Goal: Task Accomplishment & Management: Use online tool/utility

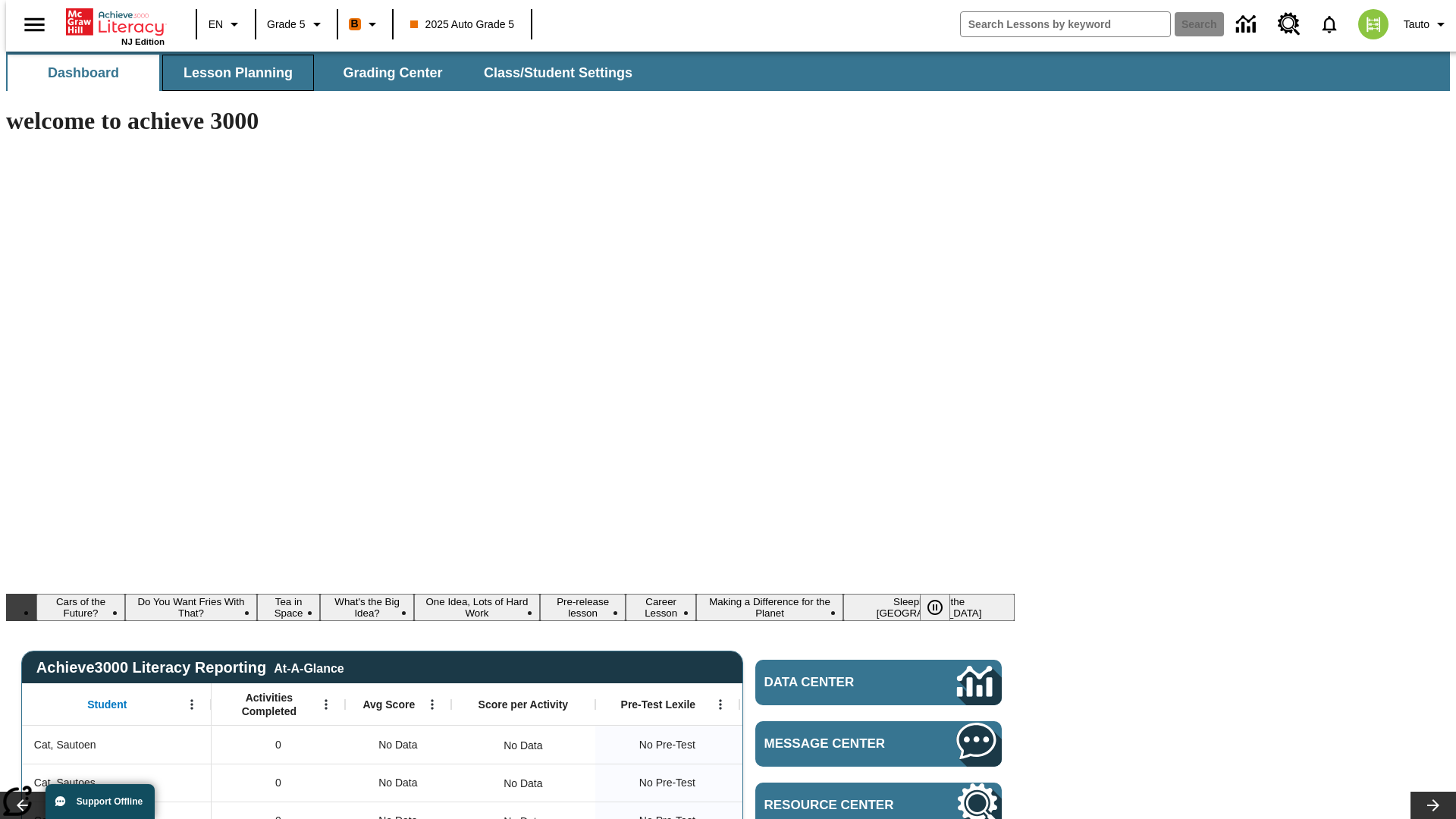
click at [232, 72] on span "Lesson Planning" at bounding box center [238, 73] width 109 height 18
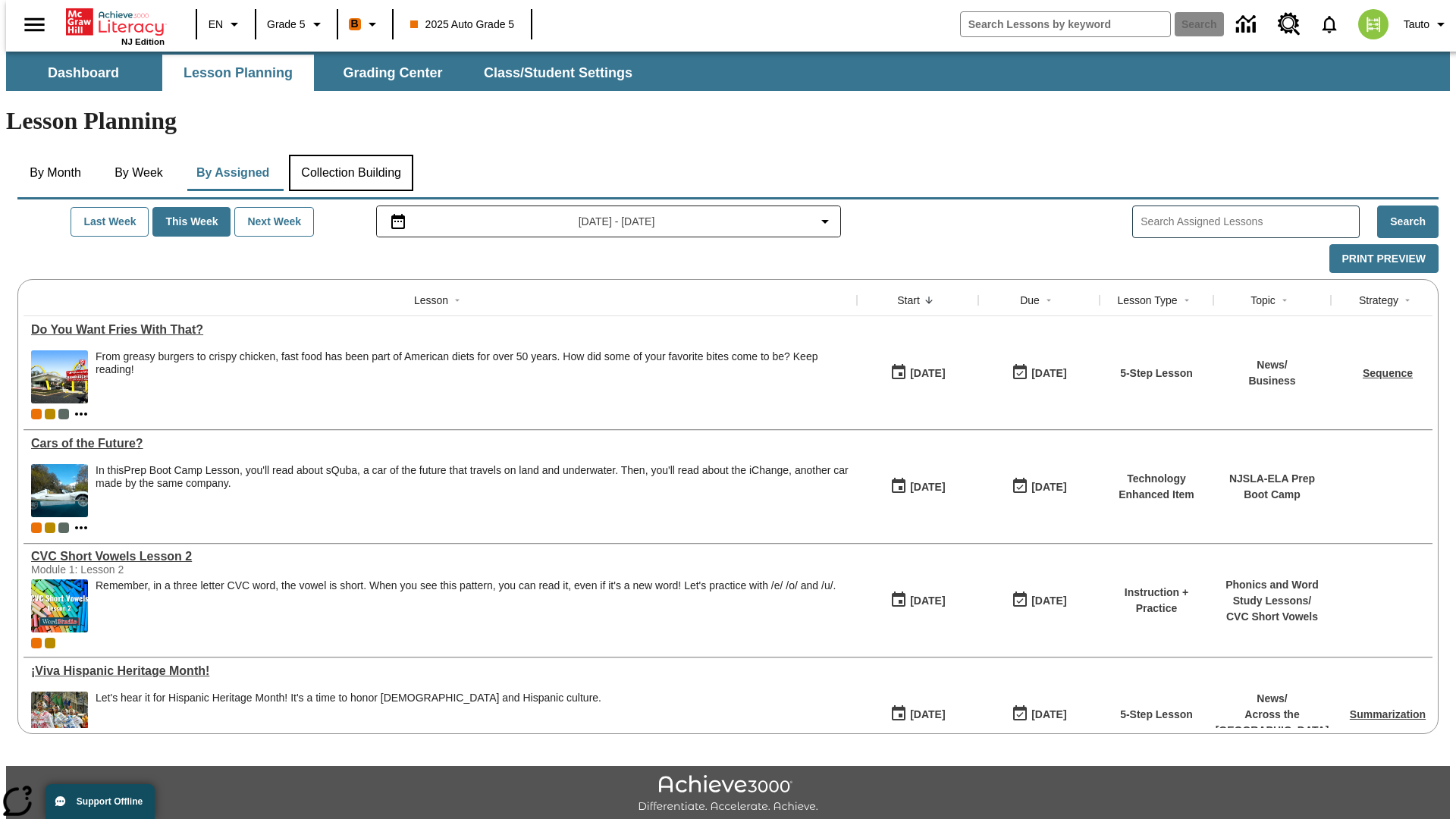
click at [350, 155] on button "Collection Building" at bounding box center [351, 173] width 124 height 36
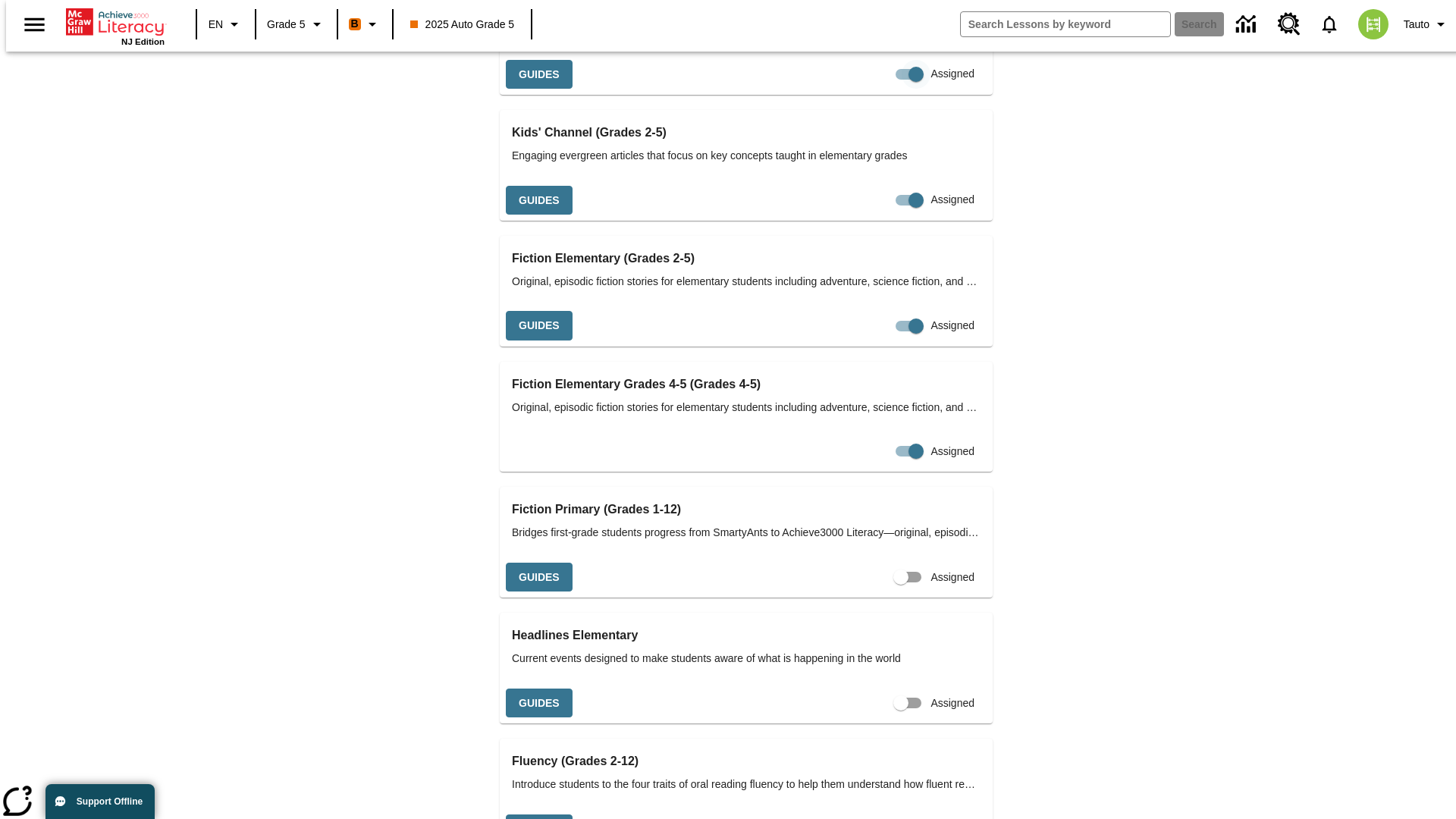
click at [873, 89] on input "Assigned" at bounding box center [916, 74] width 86 height 29
checkbox input "false"
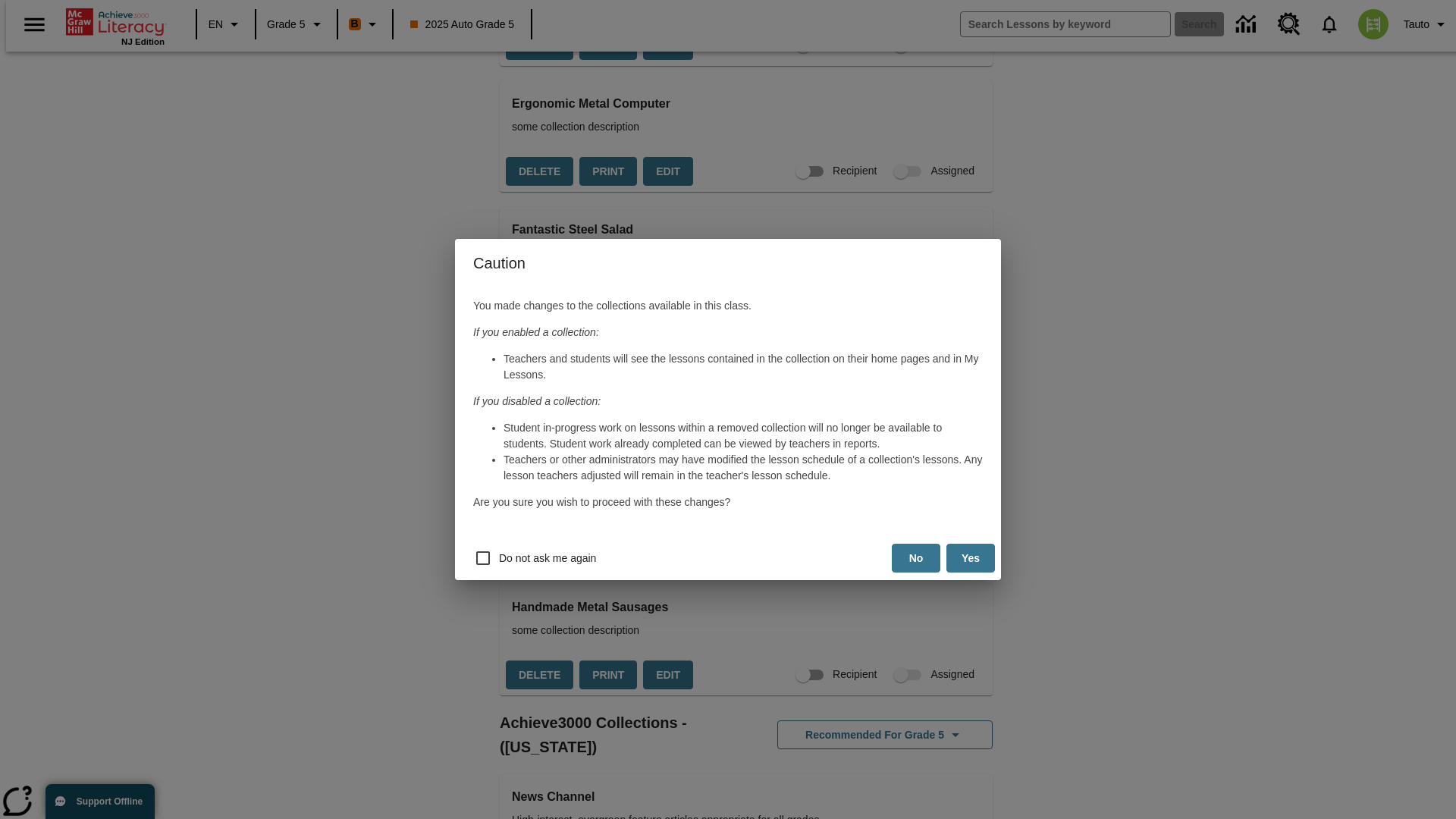
scroll to position [0, 29]
click at [970, 558] on button "Yes" at bounding box center [970, 558] width 49 height 29
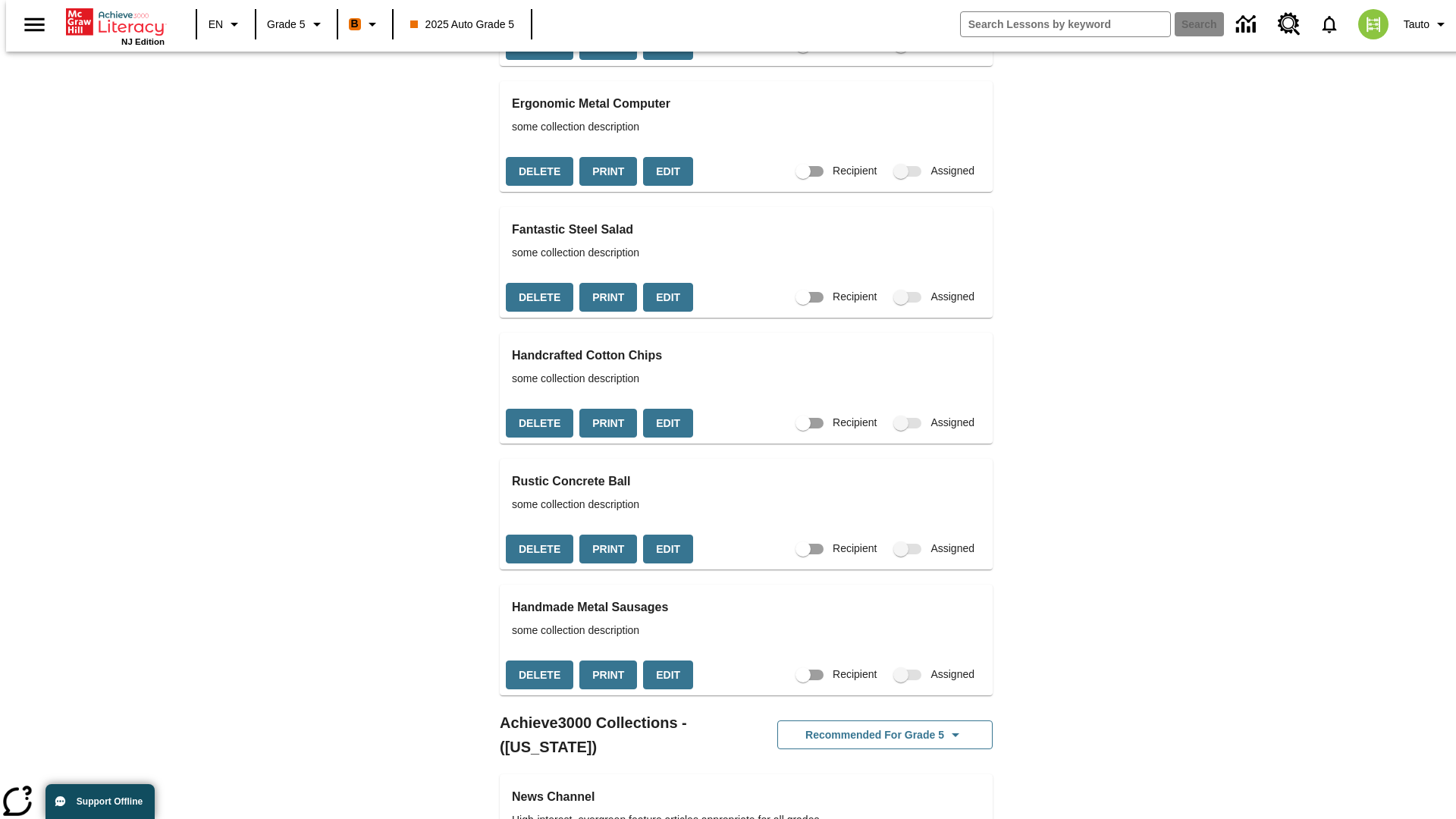
scroll to position [0, 14]
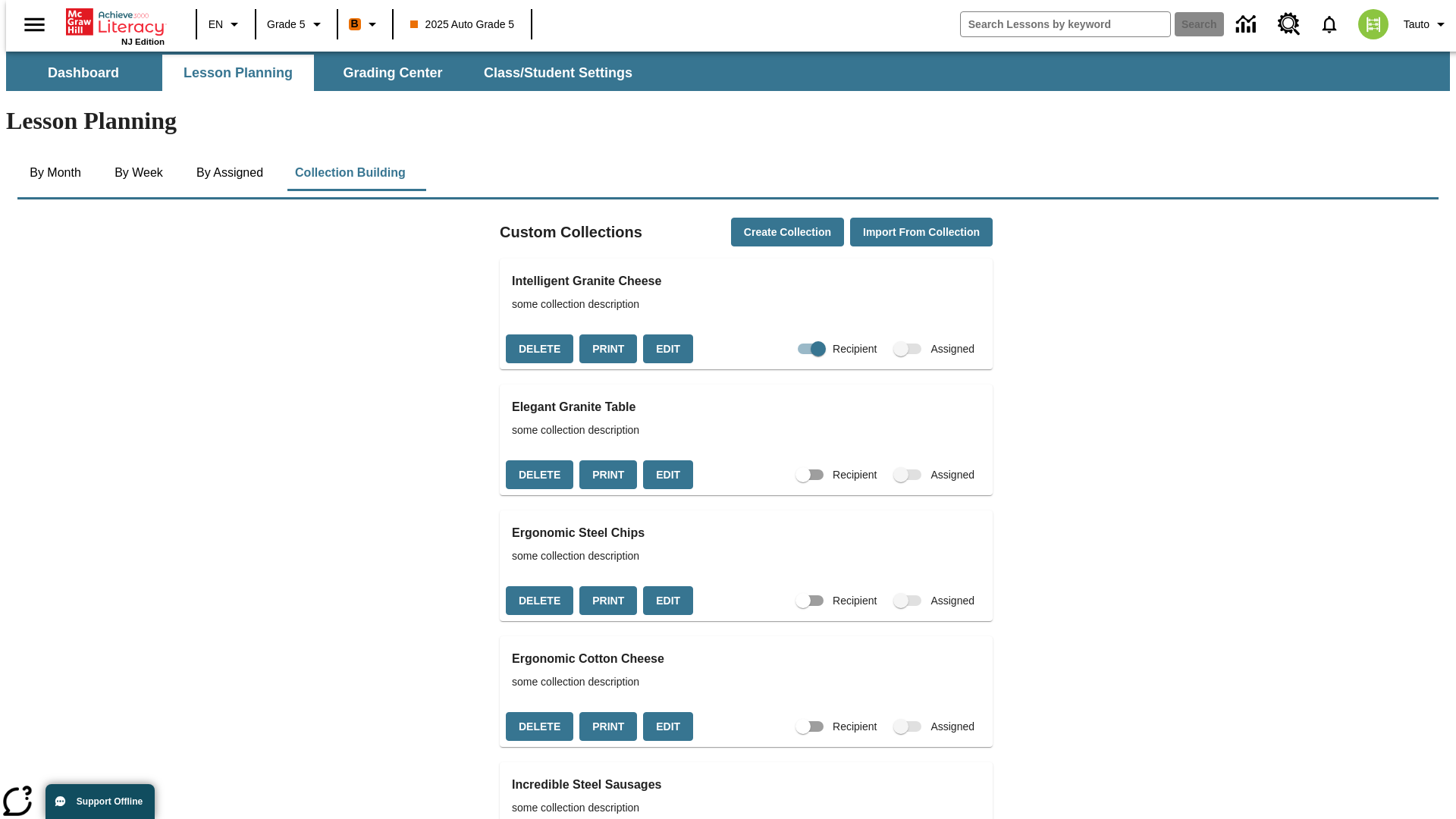
checkbox input "true"
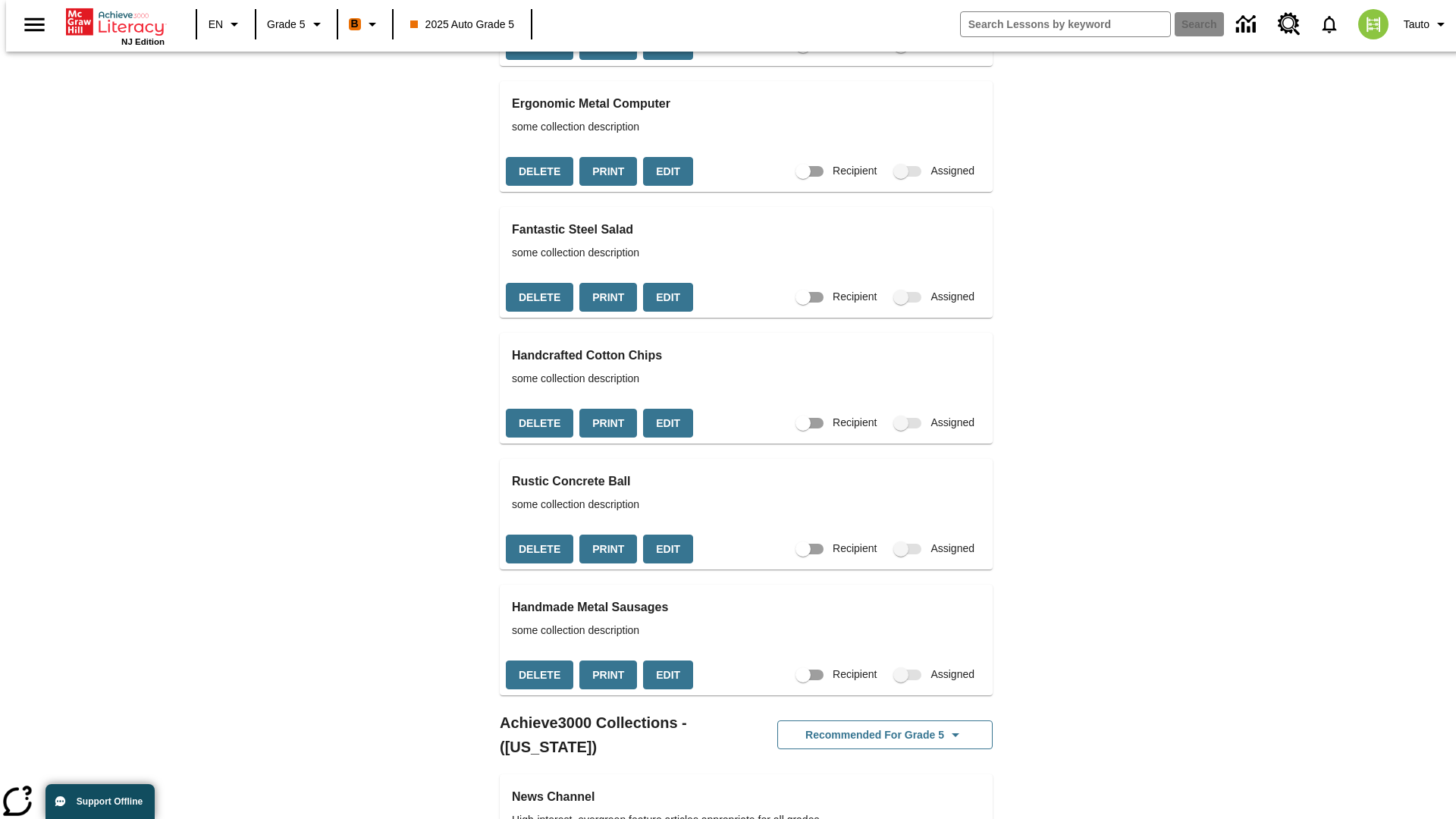
scroll to position [0, 14]
